Goal: Task Accomplishment & Management: Use online tool/utility

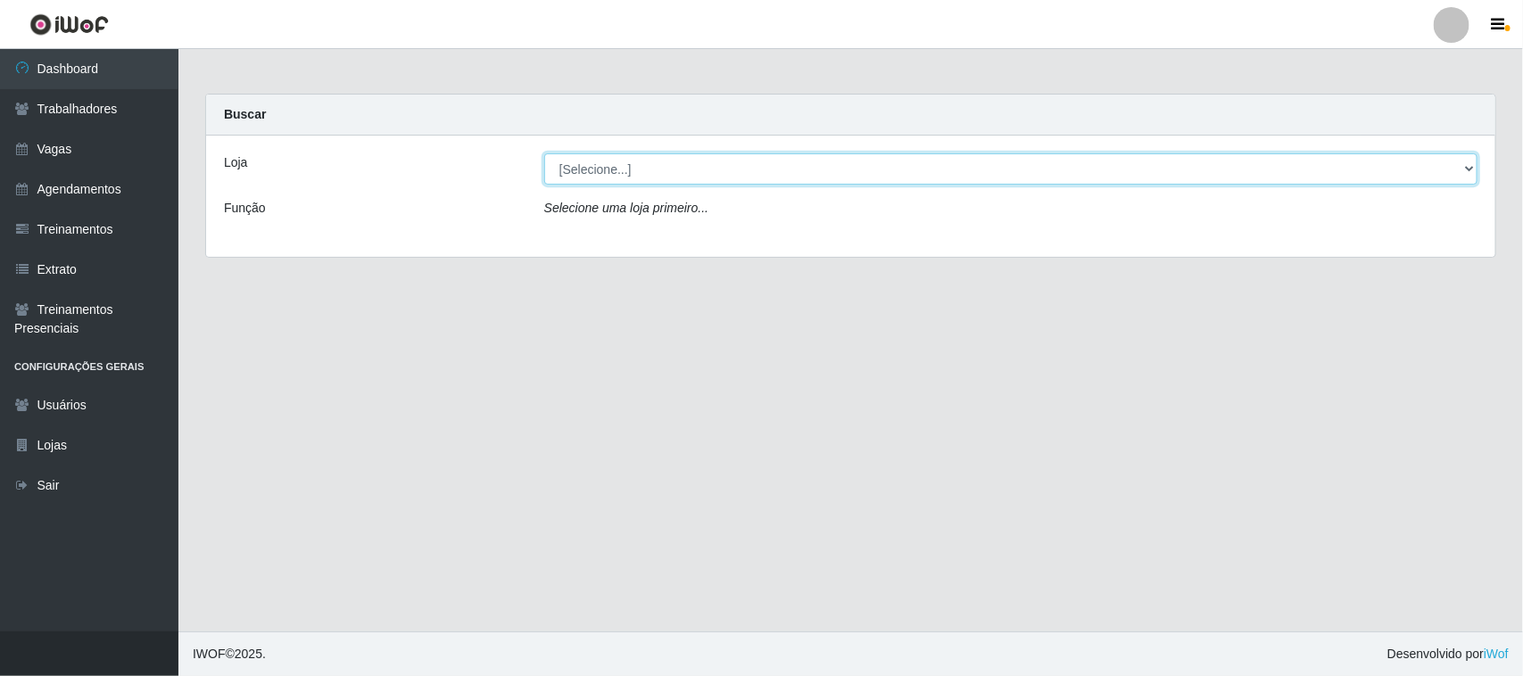
click at [764, 167] on select "[Selecione...] Nordestão - [GEOGRAPHIC_DATA]" at bounding box center [1010, 168] width 933 height 31
select select "420"
click at [544, 153] on select "[Selecione...] Nordestão - [GEOGRAPHIC_DATA]" at bounding box center [1010, 168] width 933 height 31
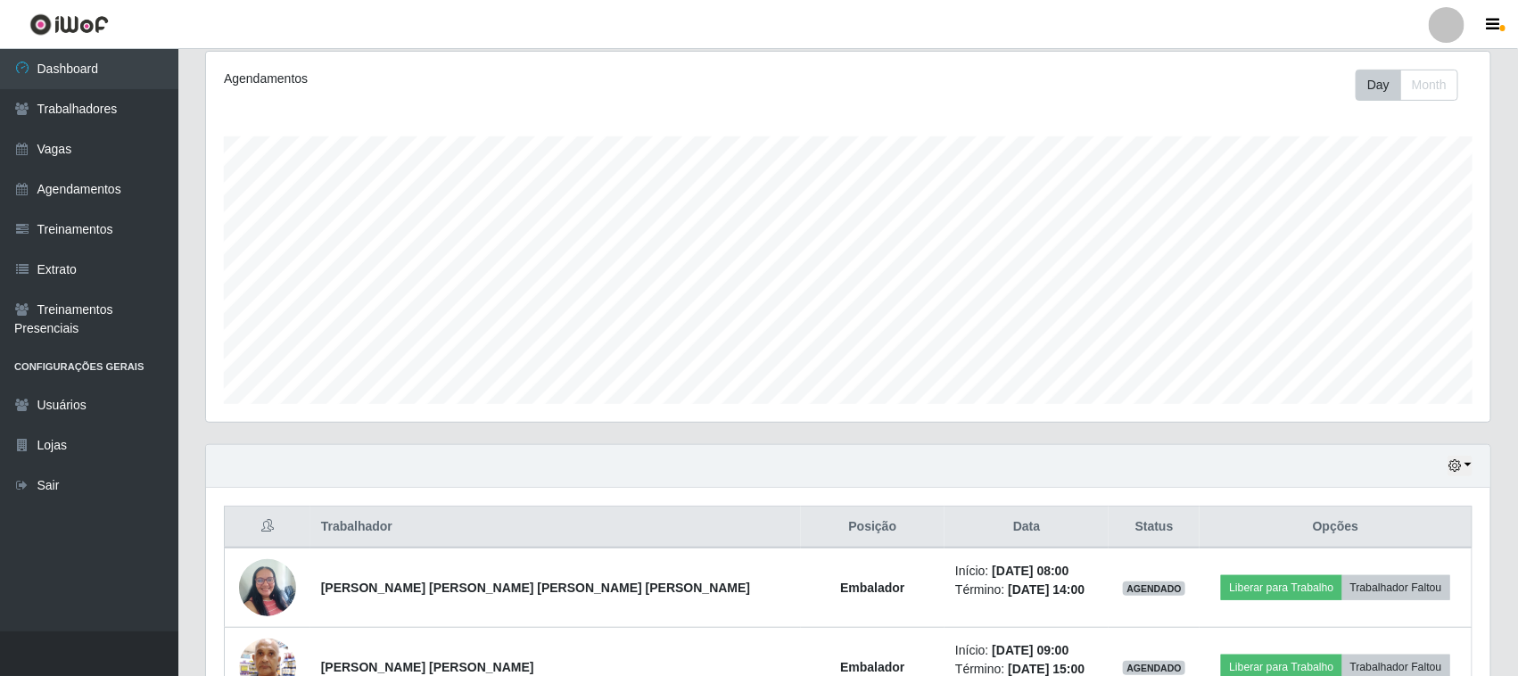
scroll to position [223, 0]
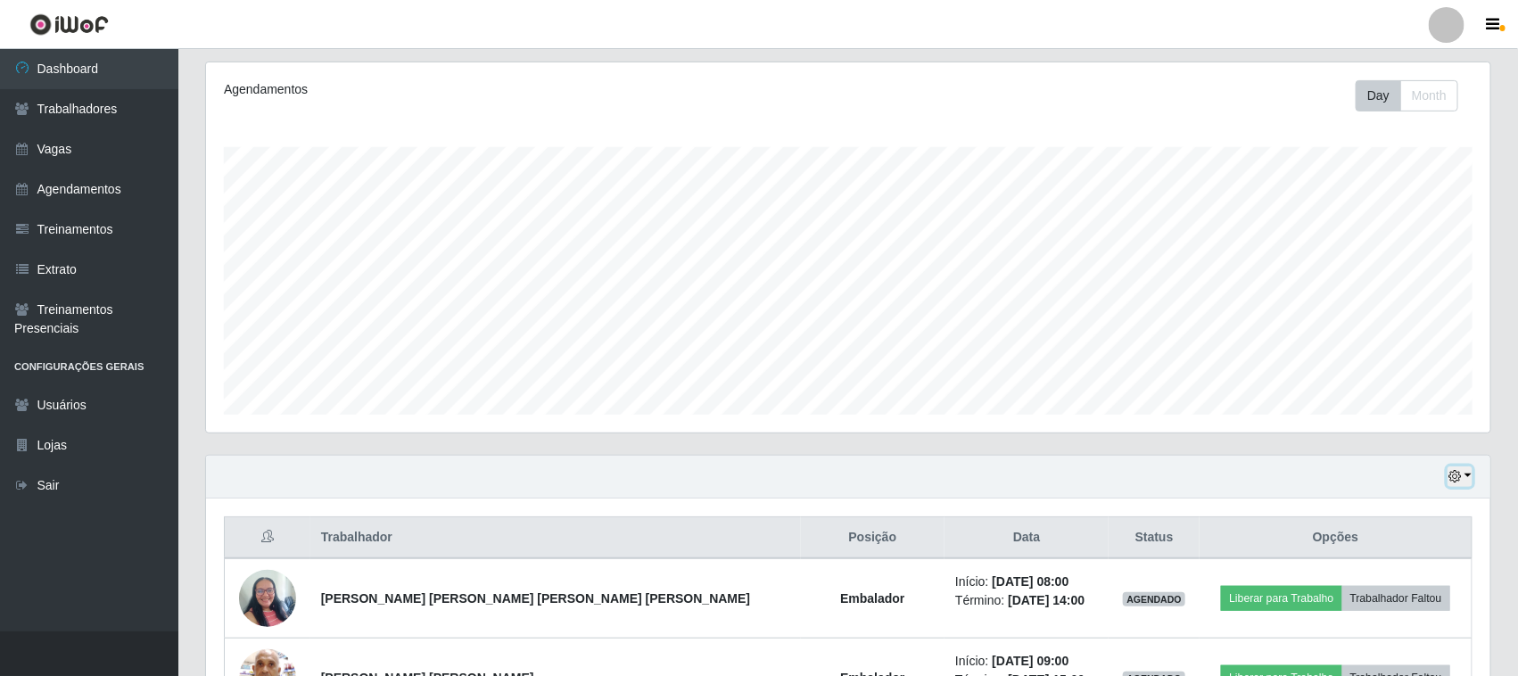
click at [1450, 477] on icon "button" at bounding box center [1455, 476] width 12 height 12
click at [1385, 376] on button "3 dias" at bounding box center [1400, 371] width 141 height 37
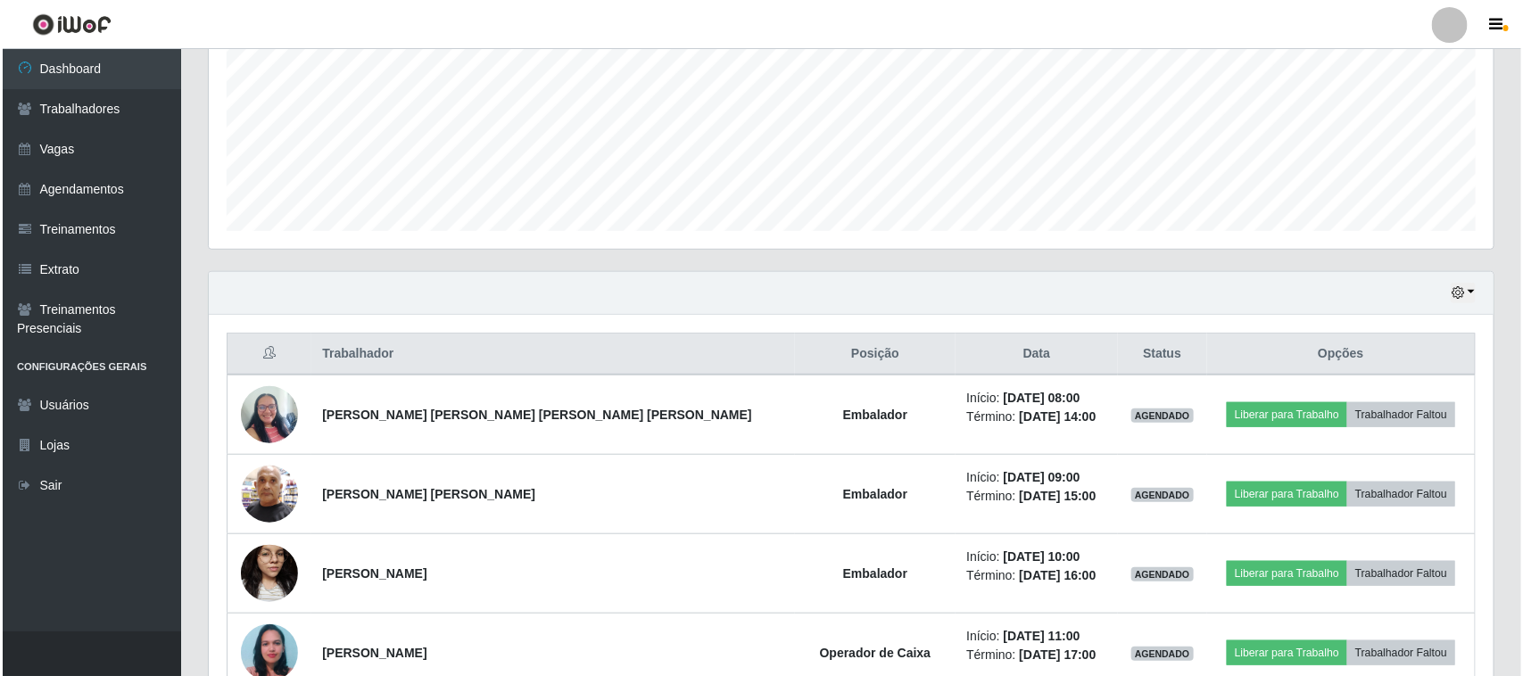
scroll to position [446, 0]
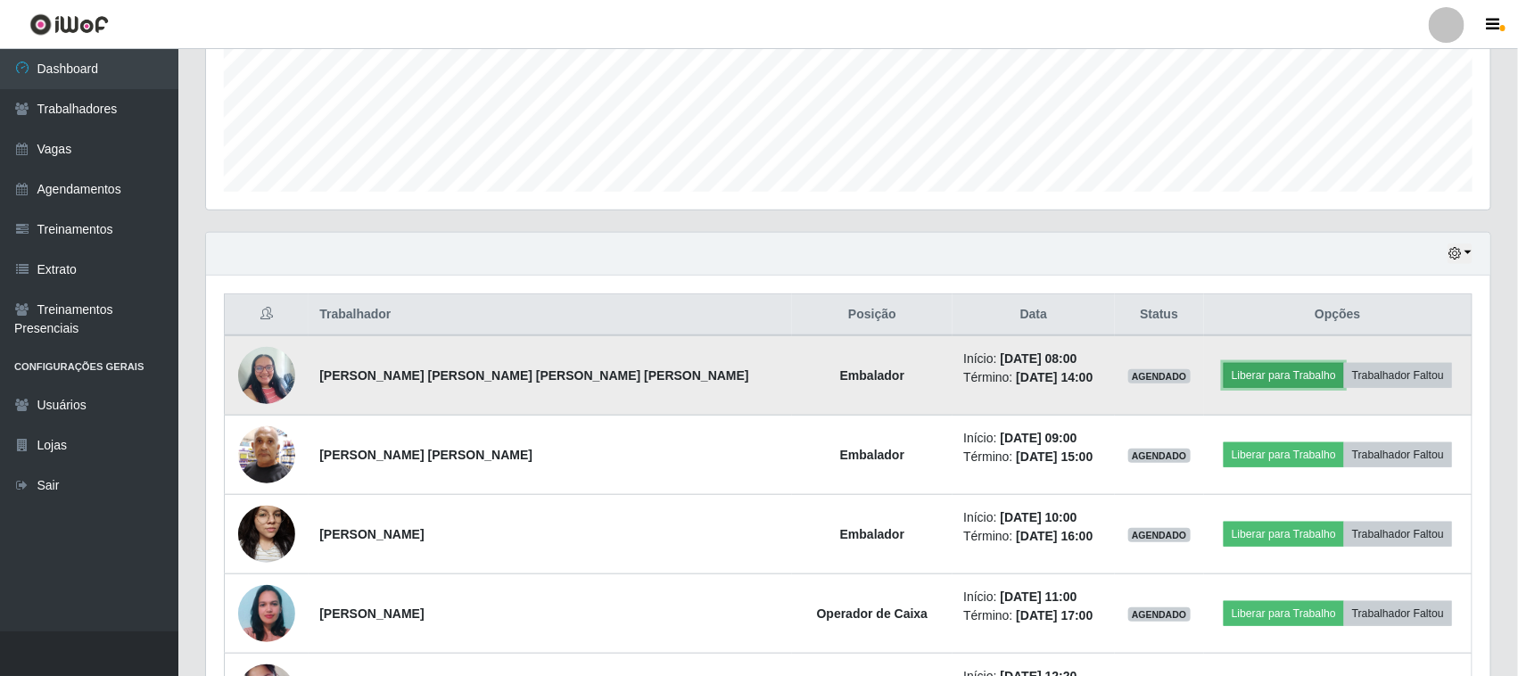
click at [1251, 370] on button "Liberar para Trabalho" at bounding box center [1284, 375] width 120 height 25
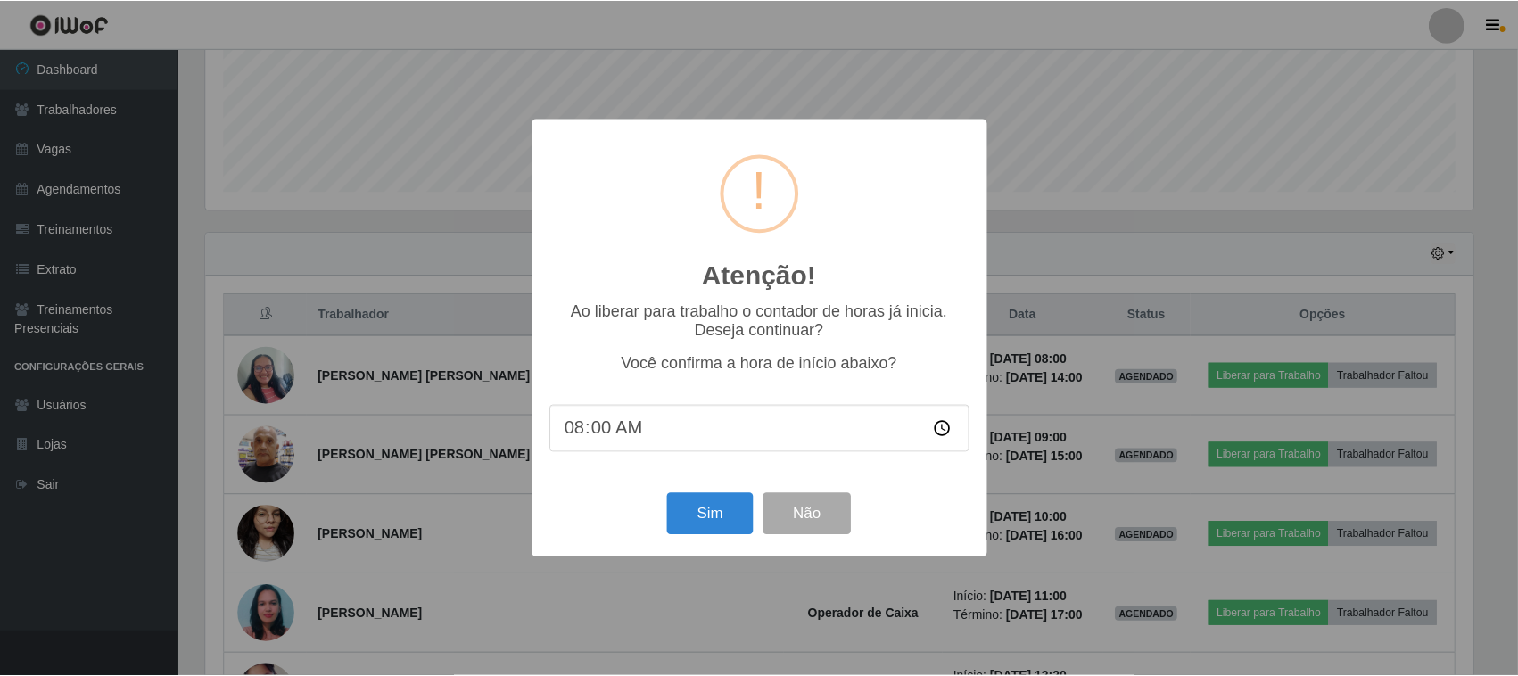
scroll to position [371, 1272]
click at [715, 510] on button "Sim" at bounding box center [712, 514] width 87 height 42
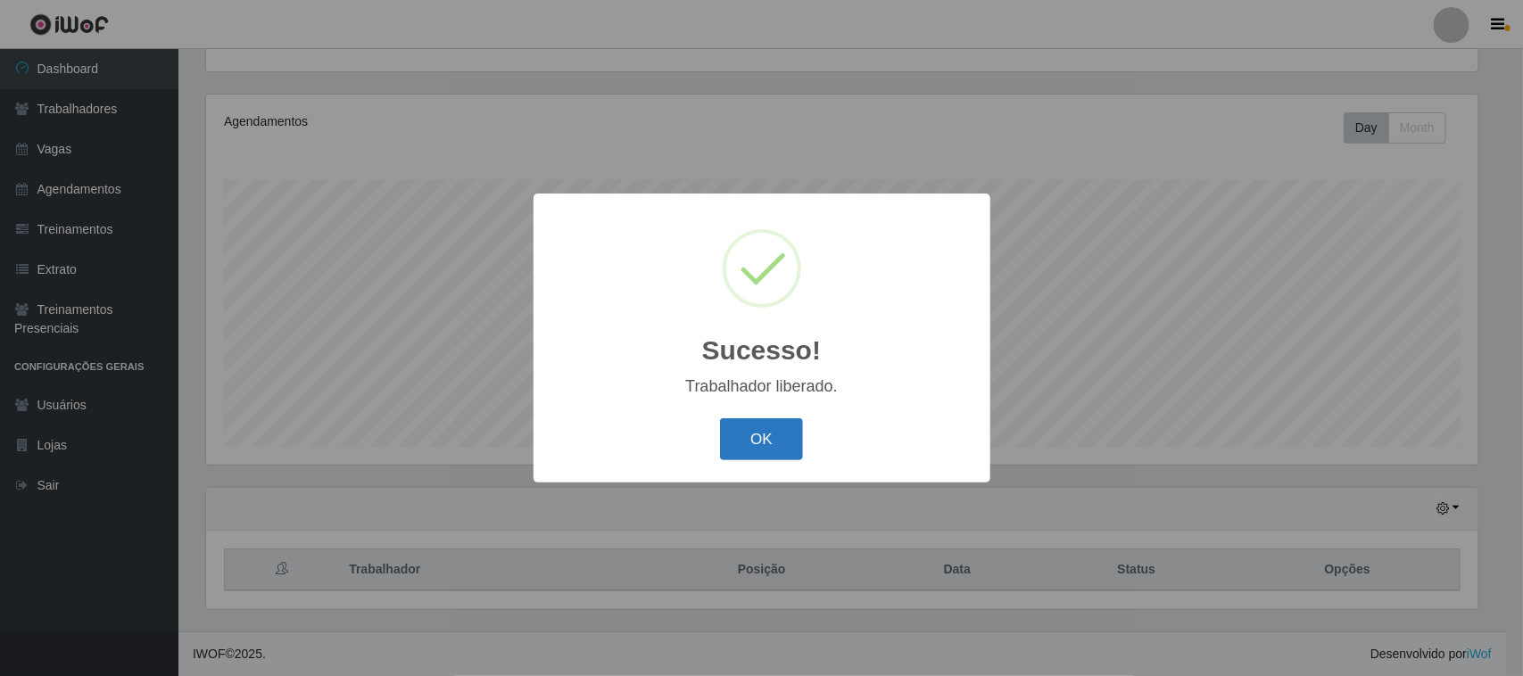
click at [791, 424] on button "OK" at bounding box center [761, 439] width 83 height 42
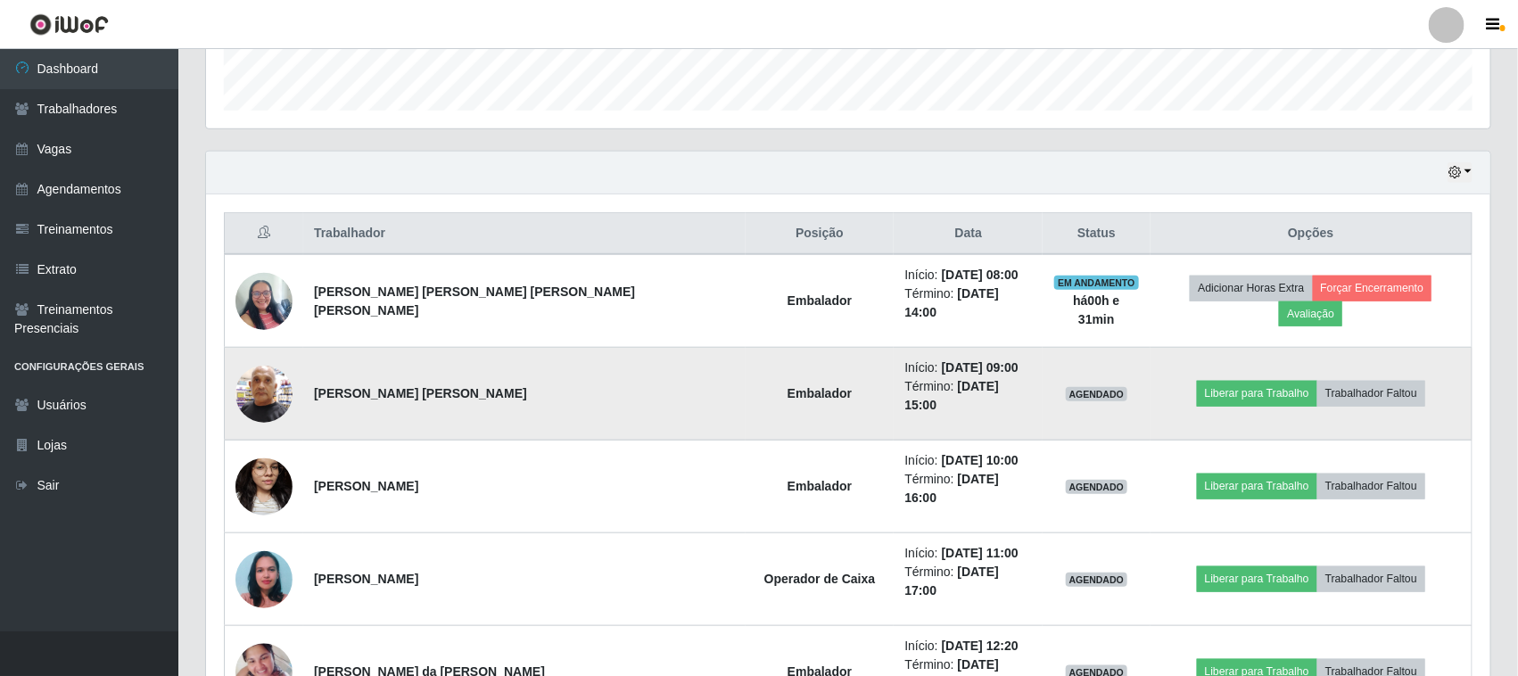
scroll to position [371, 1285]
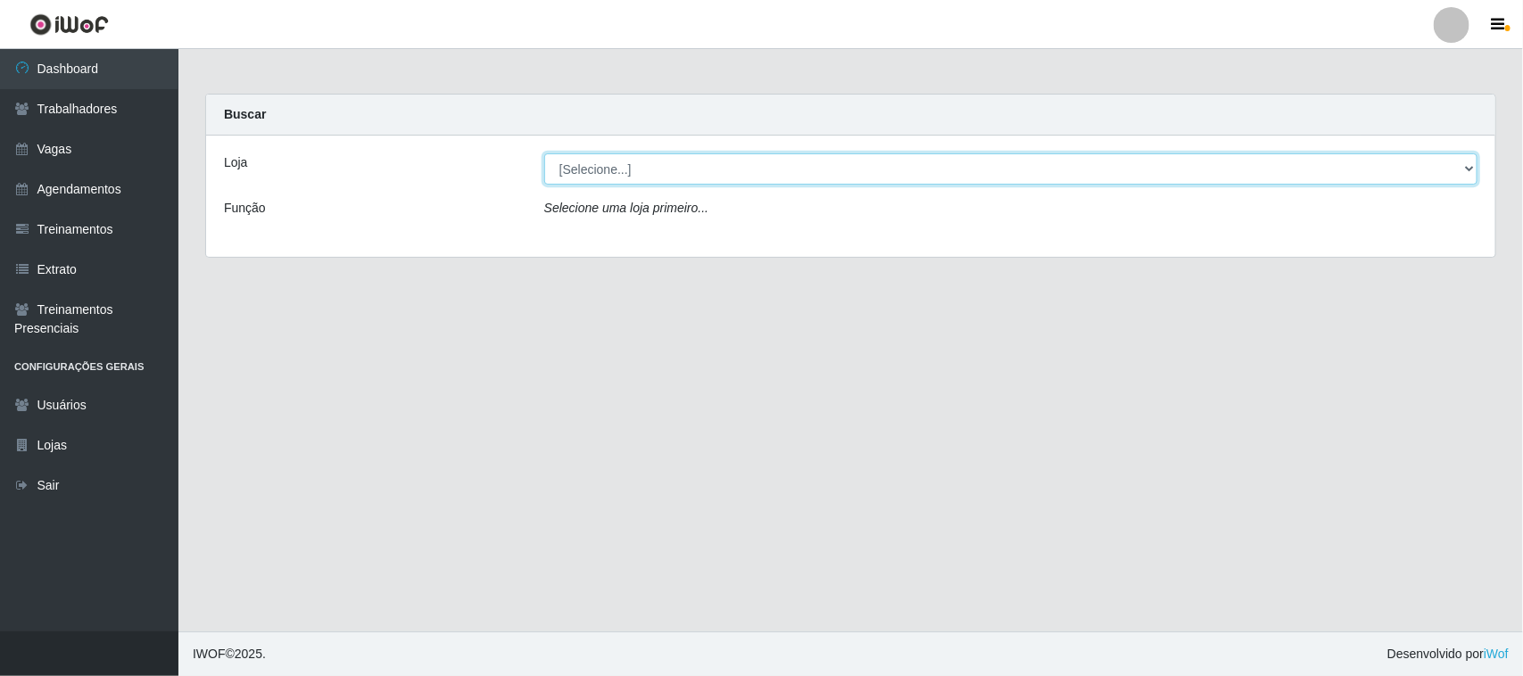
click at [616, 170] on select "[Selecione...] Nordestão - [GEOGRAPHIC_DATA]" at bounding box center [1010, 168] width 933 height 31
select select "420"
click at [544, 153] on select "[Selecione...] Nordestão - [GEOGRAPHIC_DATA]" at bounding box center [1010, 168] width 933 height 31
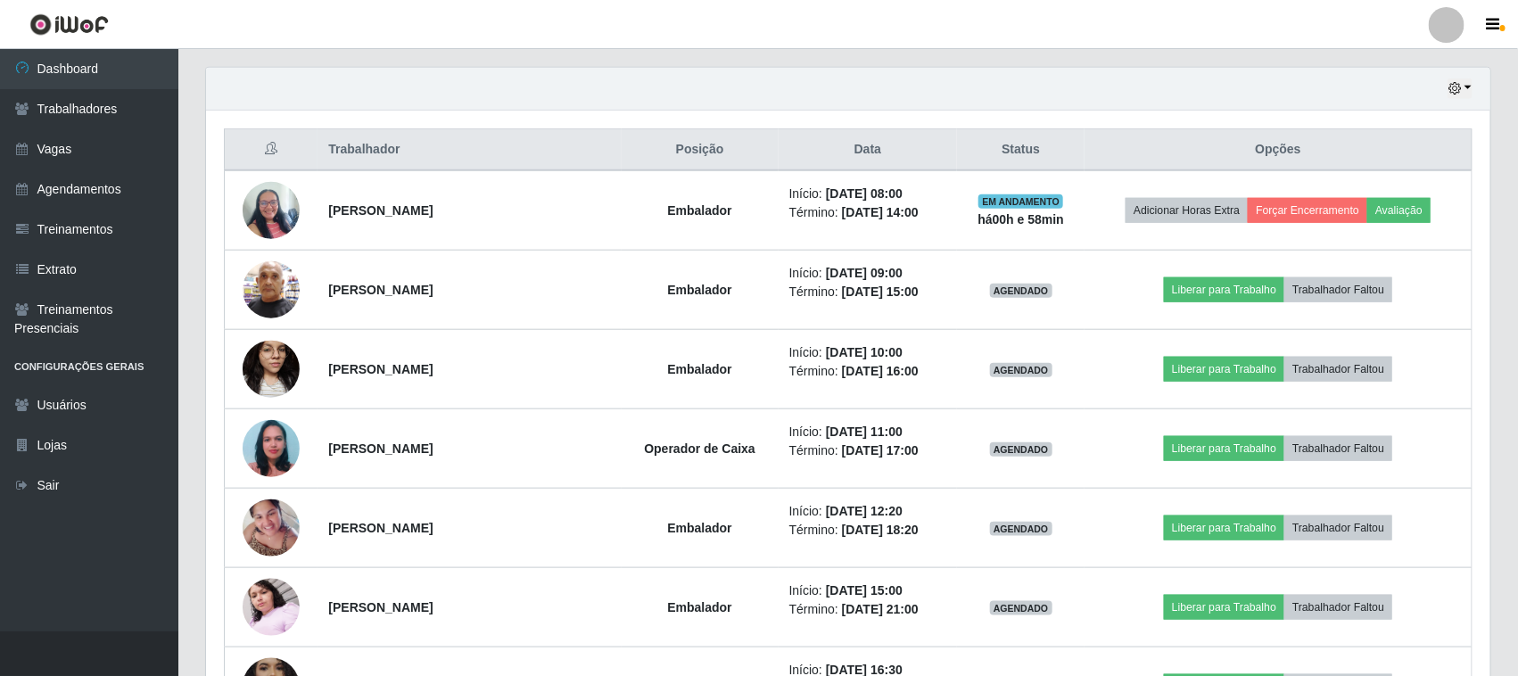
scroll to position [669, 0]
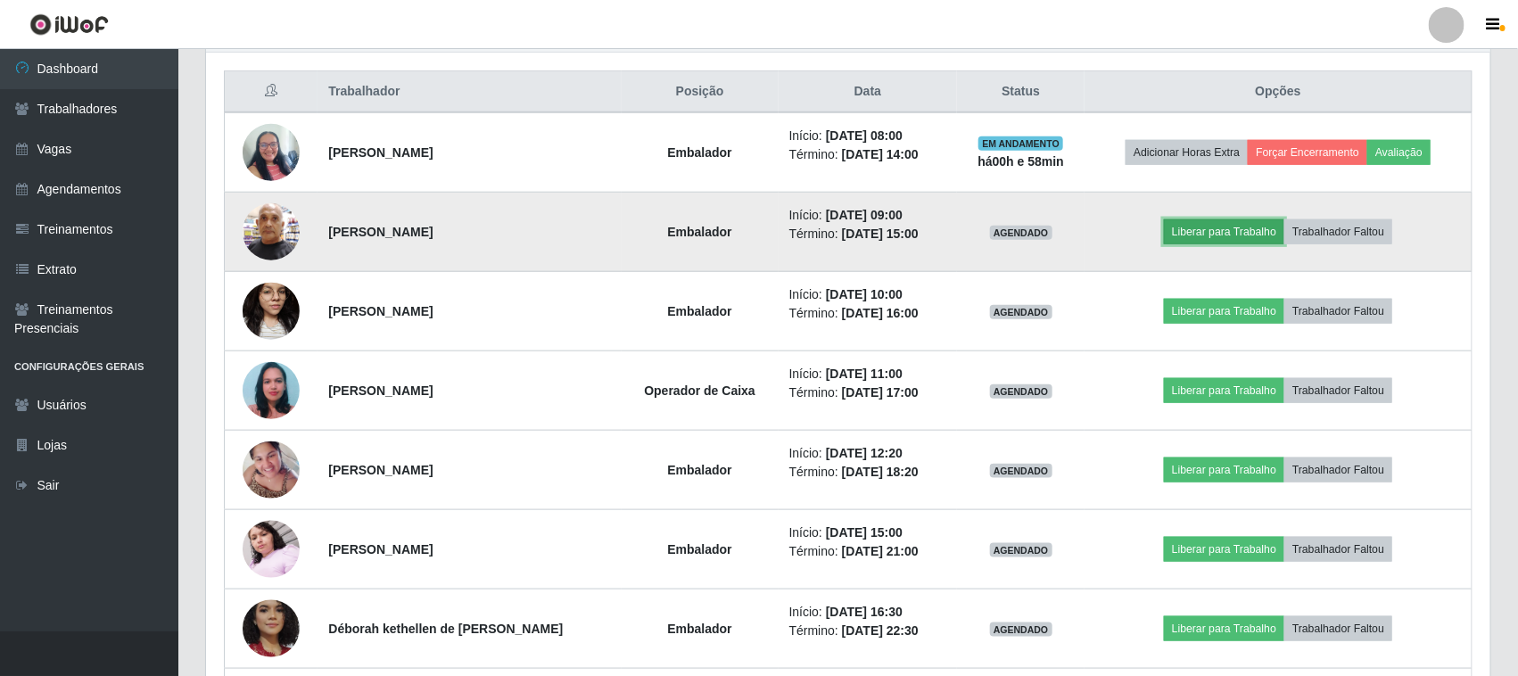
click at [1206, 235] on button "Liberar para Trabalho" at bounding box center [1224, 231] width 120 height 25
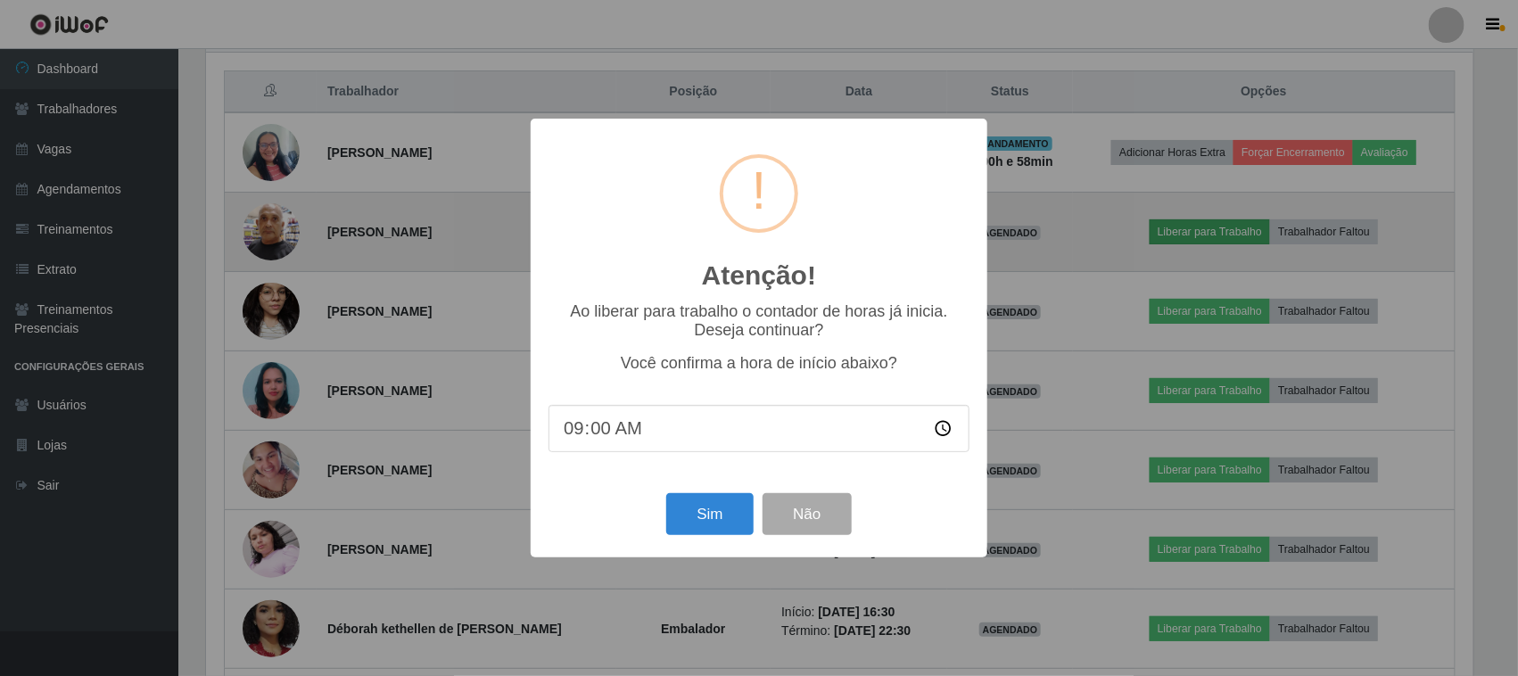
scroll to position [371, 1272]
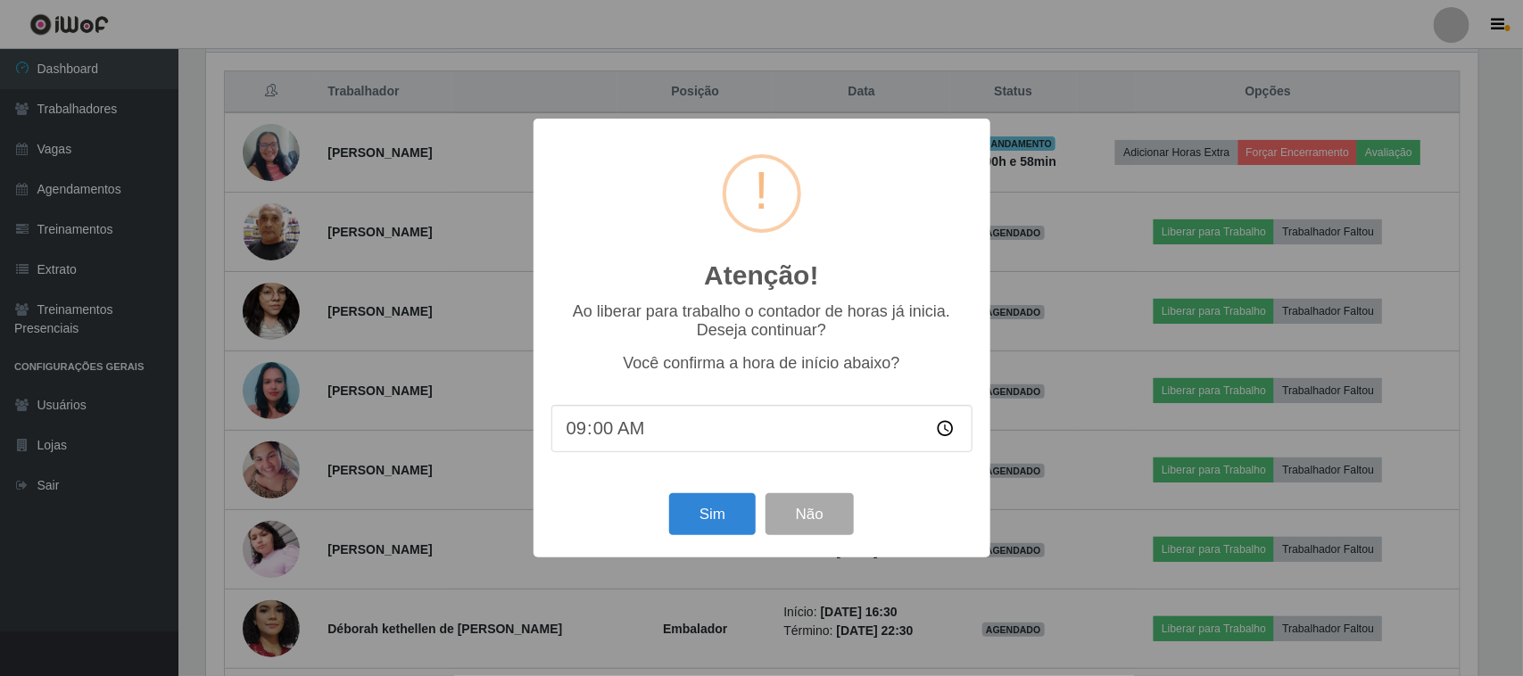
click at [721, 491] on div "Atenção! × Ao liberar para trabalho o contador de horas já inicia. Deseja conti…" at bounding box center [761, 338] width 457 height 439
click at [716, 527] on button "Sim" at bounding box center [712, 514] width 87 height 42
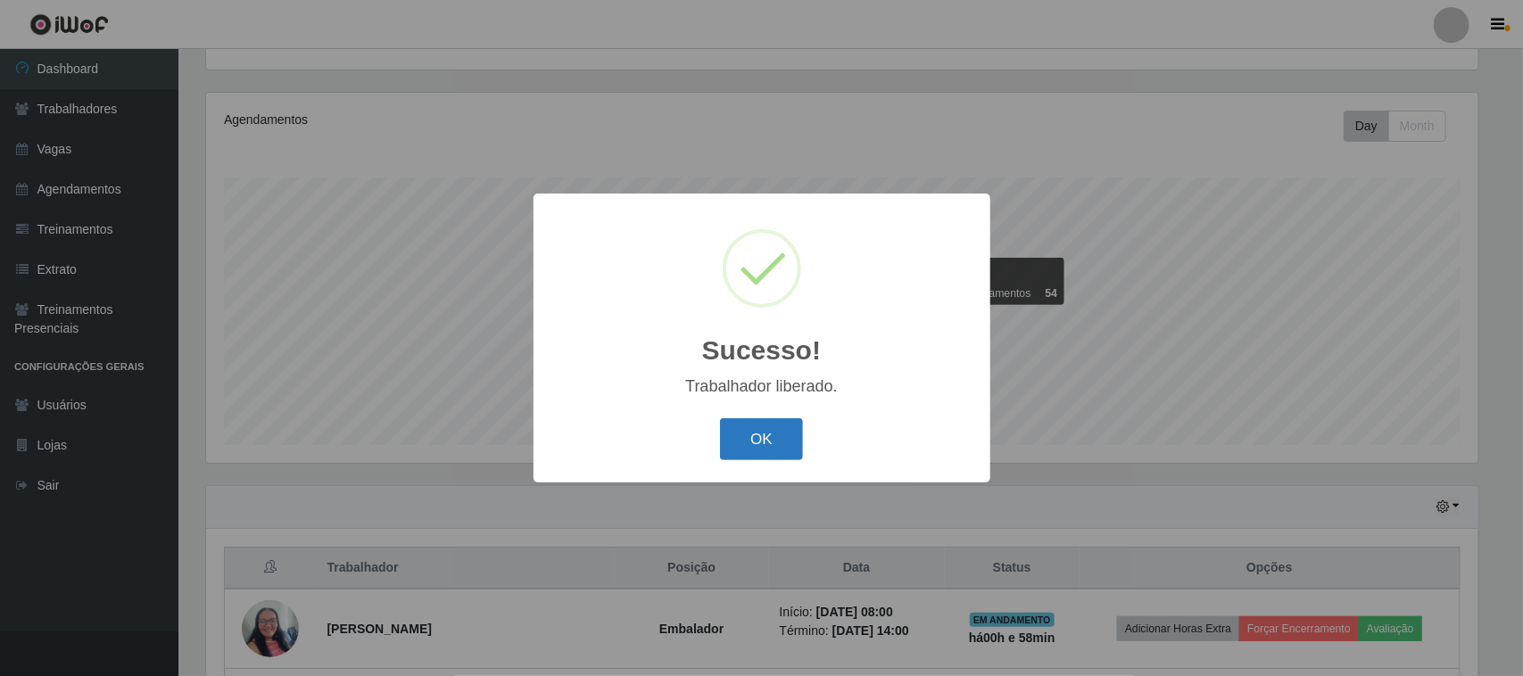
click at [756, 437] on button "OK" at bounding box center [761, 439] width 83 height 42
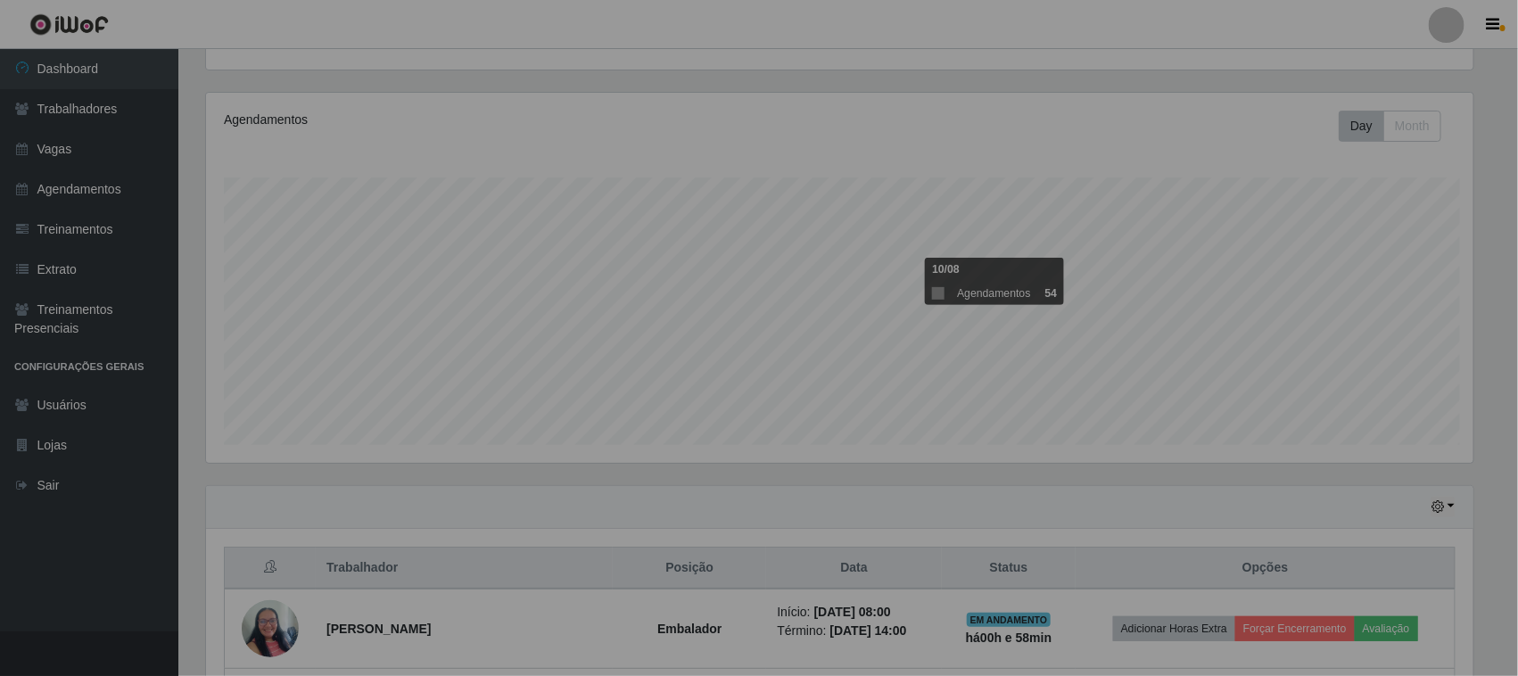
scroll to position [371, 1285]
